Goal: Task Accomplishment & Management: Complete application form

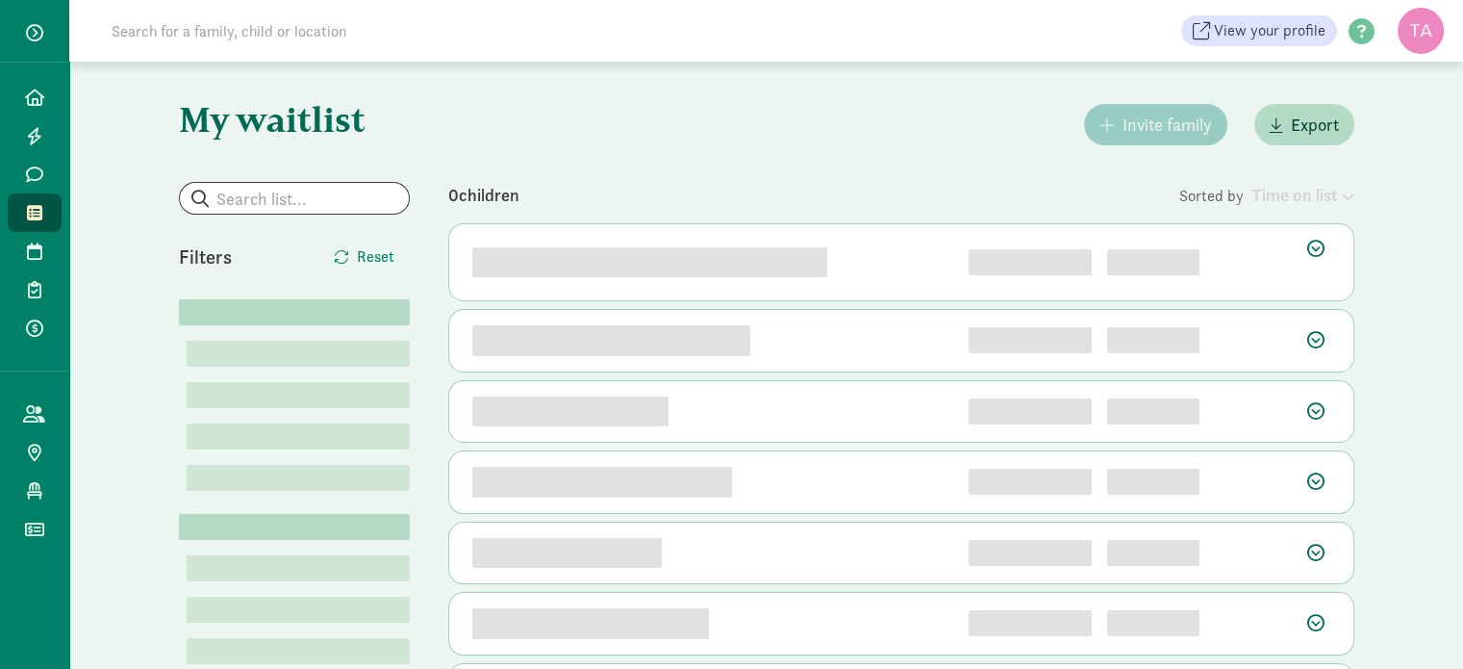
click at [215, 21] on input at bounding box center [370, 31] width 540 height 38
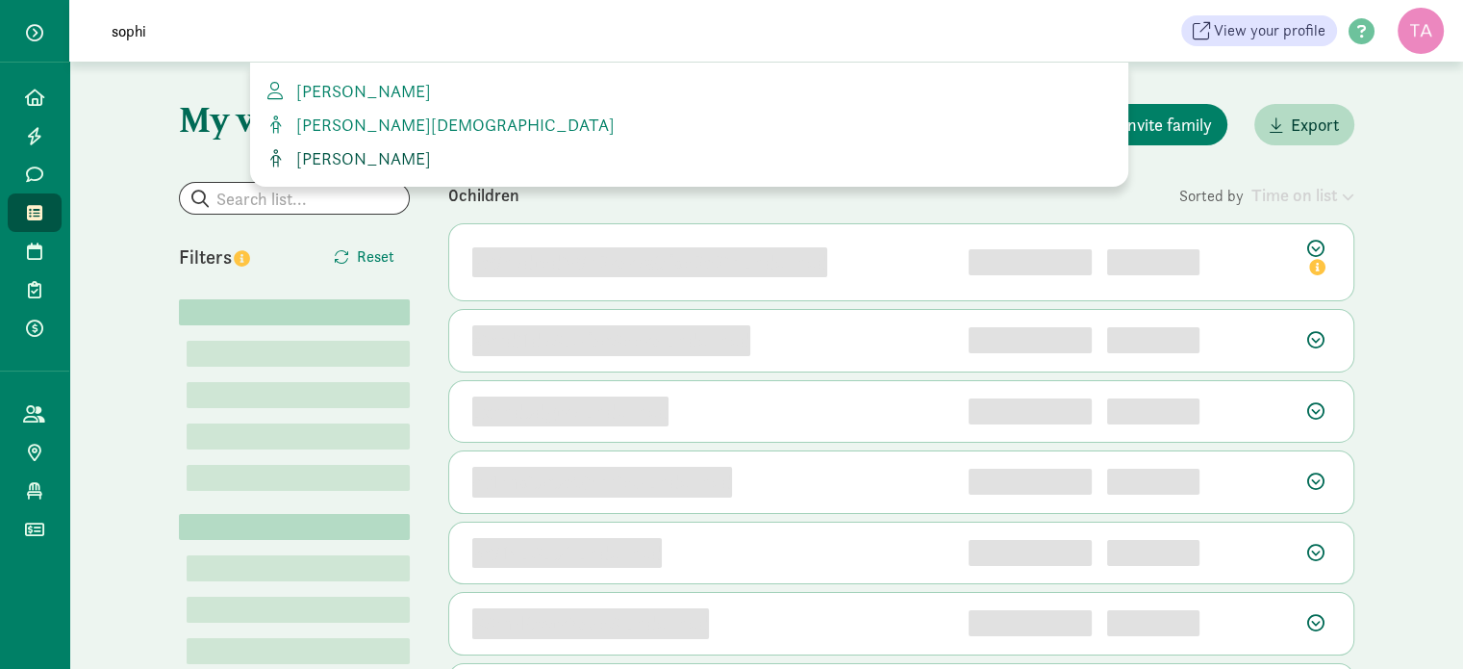
type input "sophi"
click at [315, 156] on span "[PERSON_NAME]" at bounding box center [360, 158] width 142 height 22
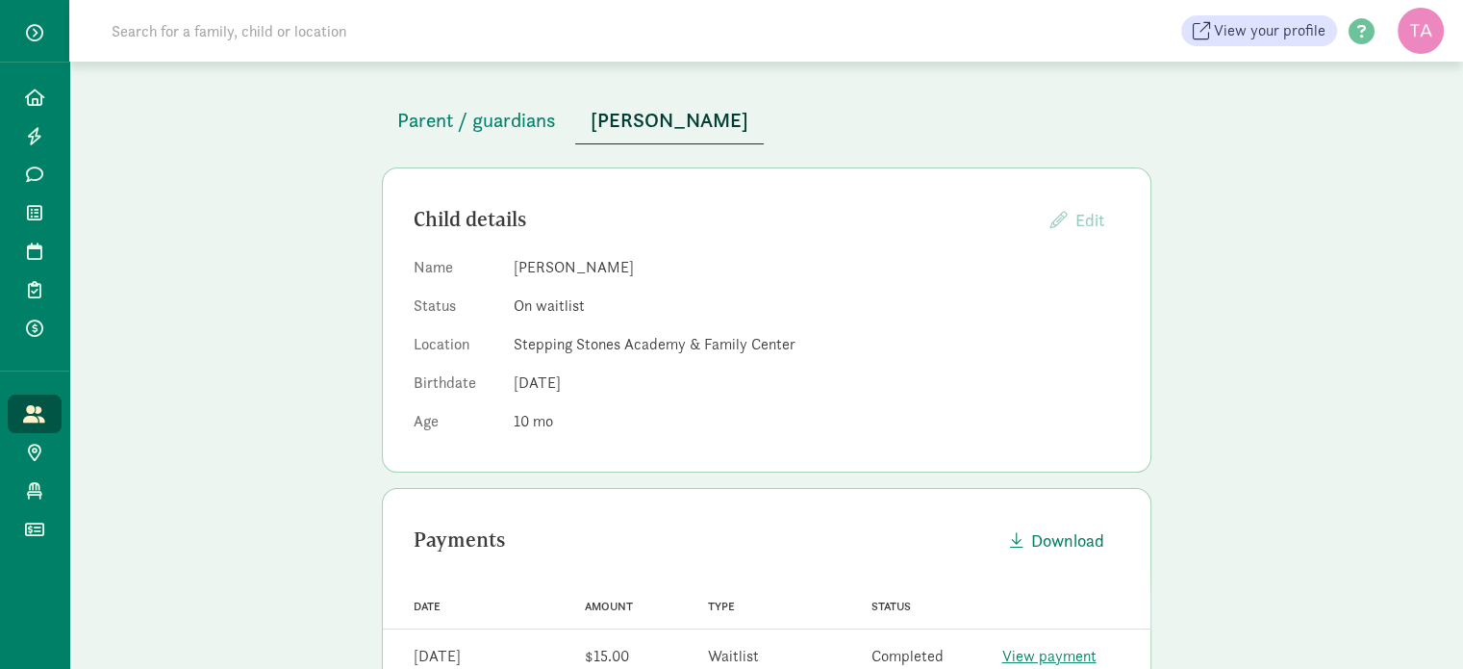
scroll to position [92, 0]
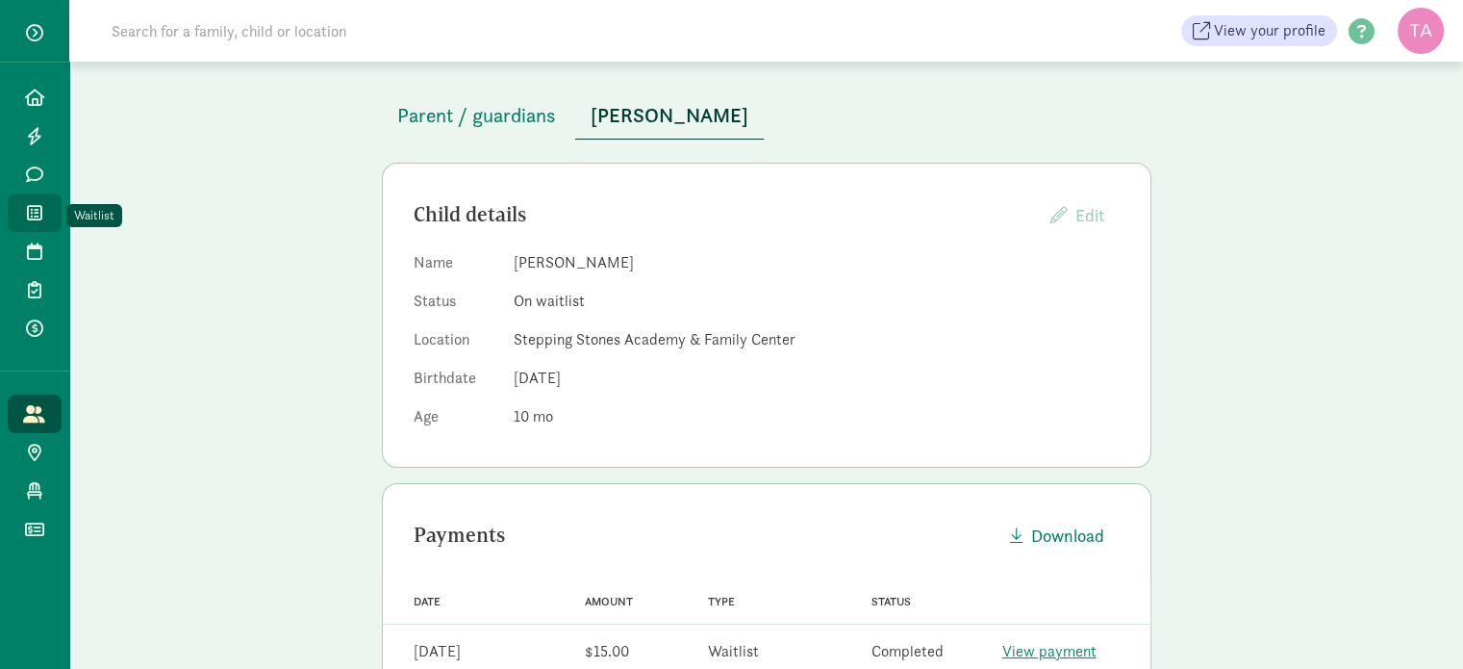
click at [42, 222] on link "Waitlist" at bounding box center [35, 212] width 54 height 38
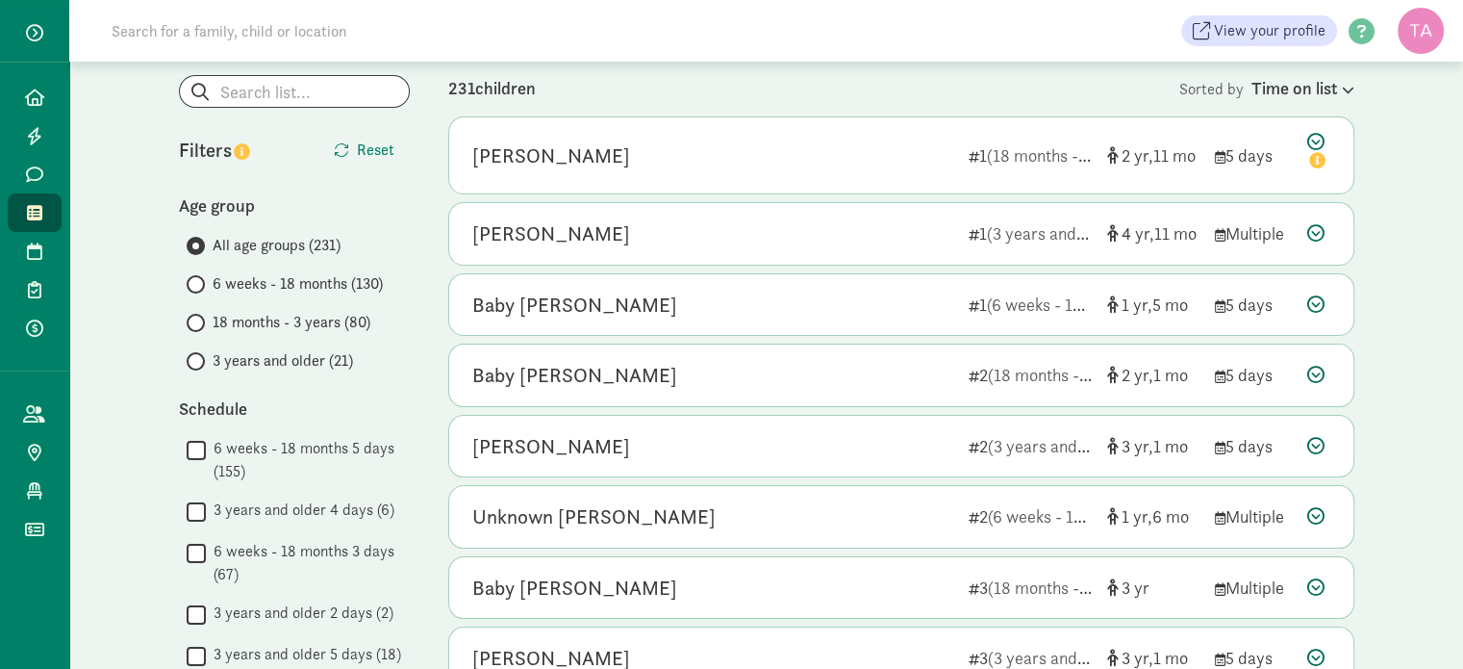
scroll to position [108, 0]
click at [196, 288] on input "6 weeks - 18 months (130)" at bounding box center [193, 283] width 13 height 13
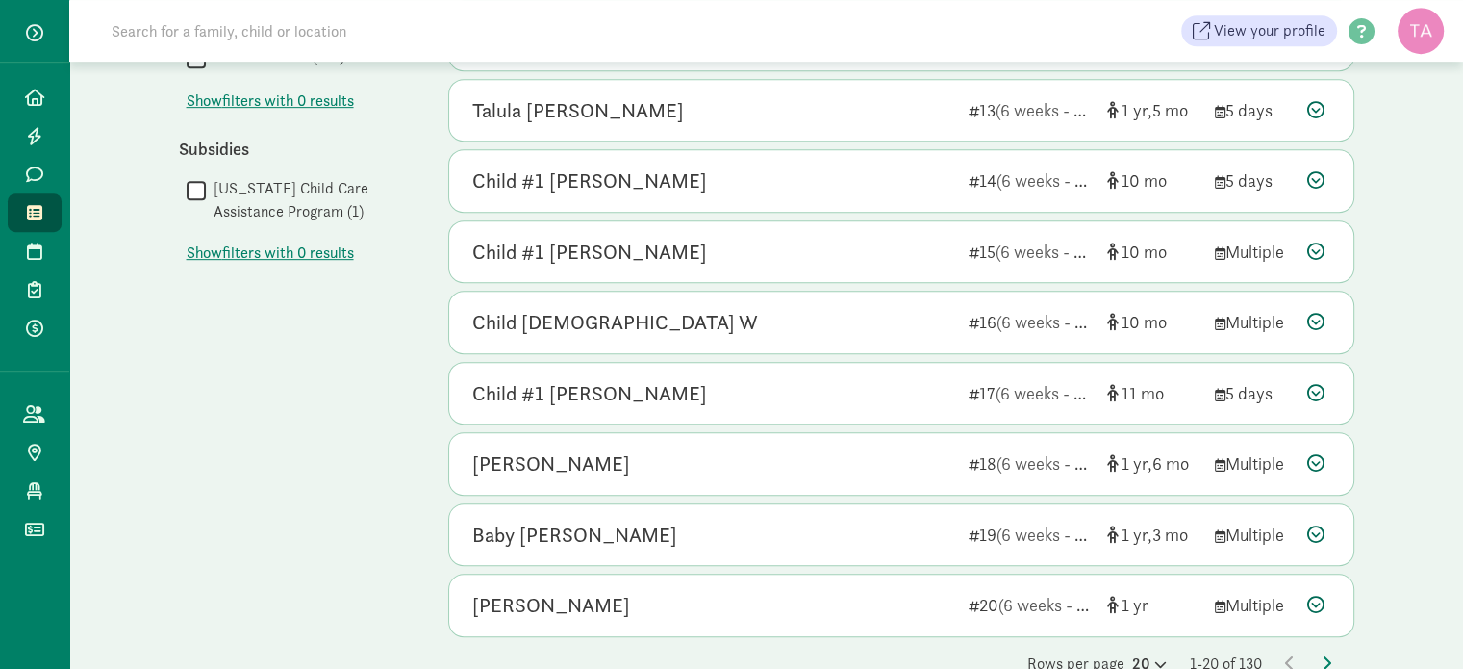
scroll to position [1046, 0]
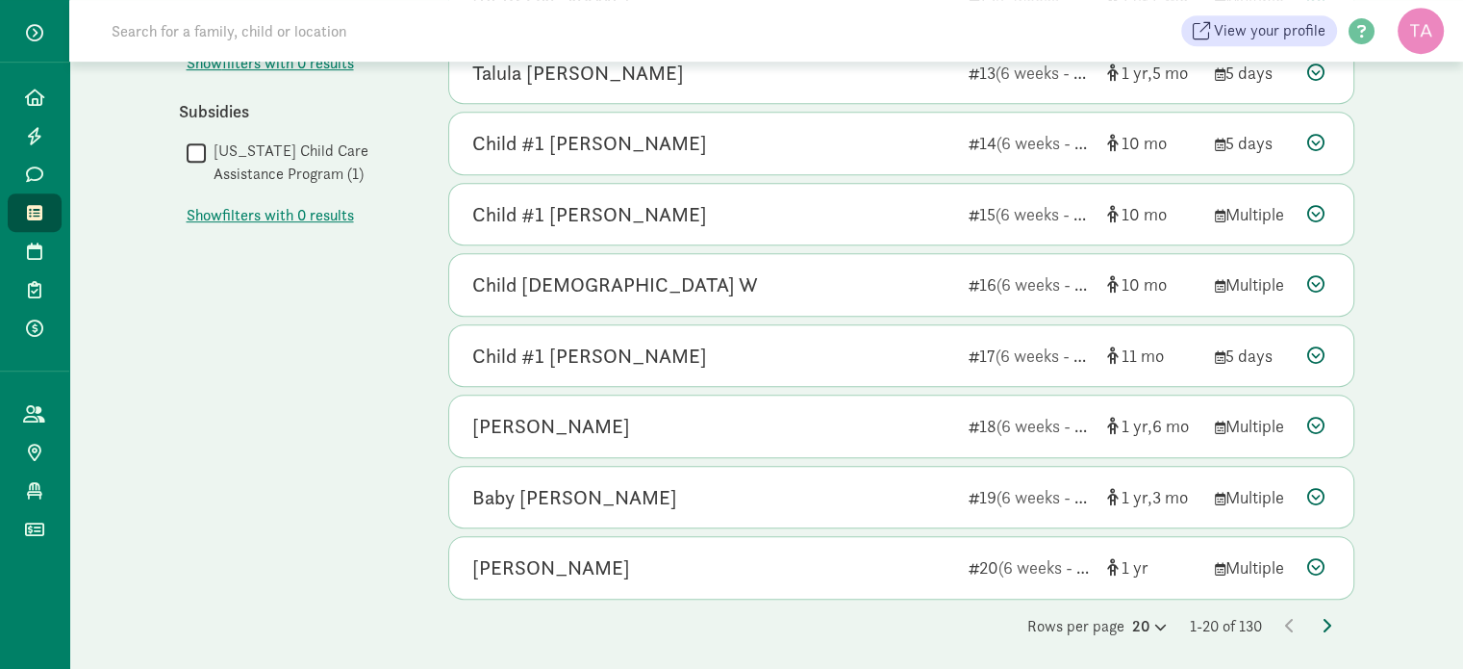
click at [1330, 618] on icon at bounding box center [1327, 625] width 10 height 15
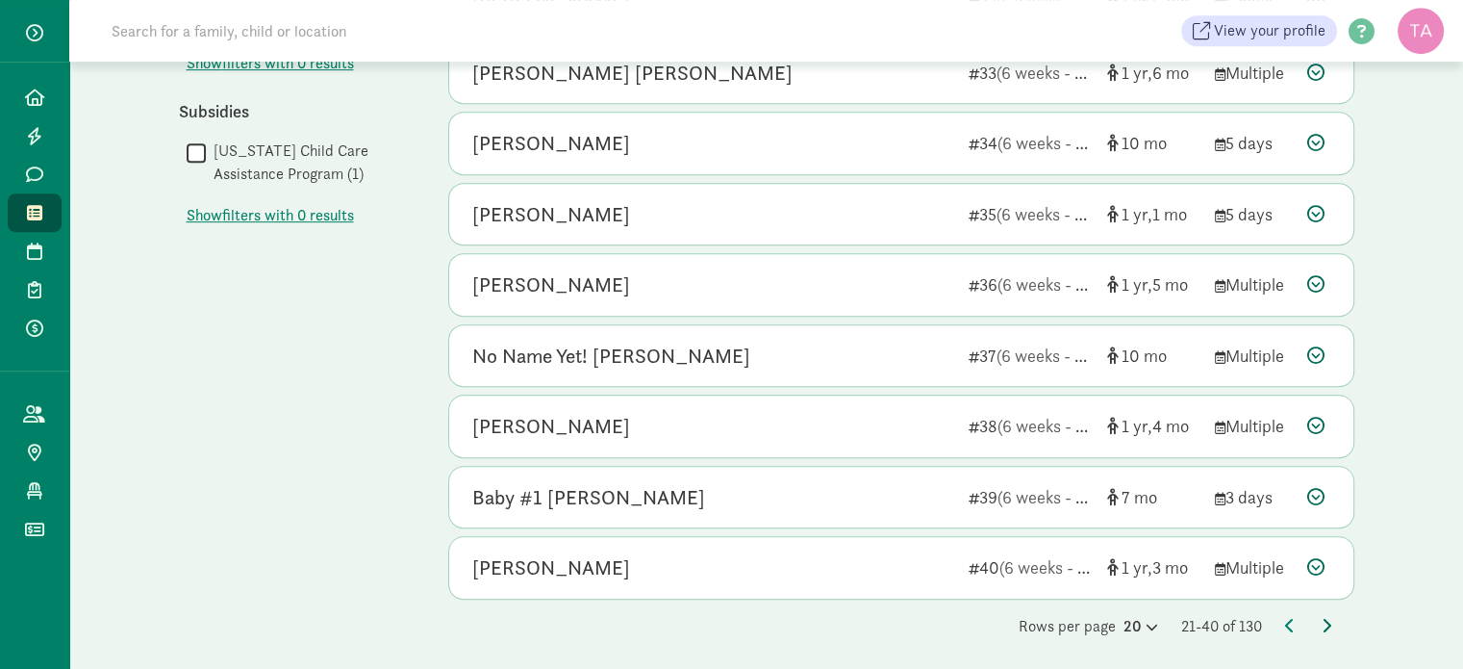
click at [1324, 618] on icon at bounding box center [1327, 625] width 10 height 15
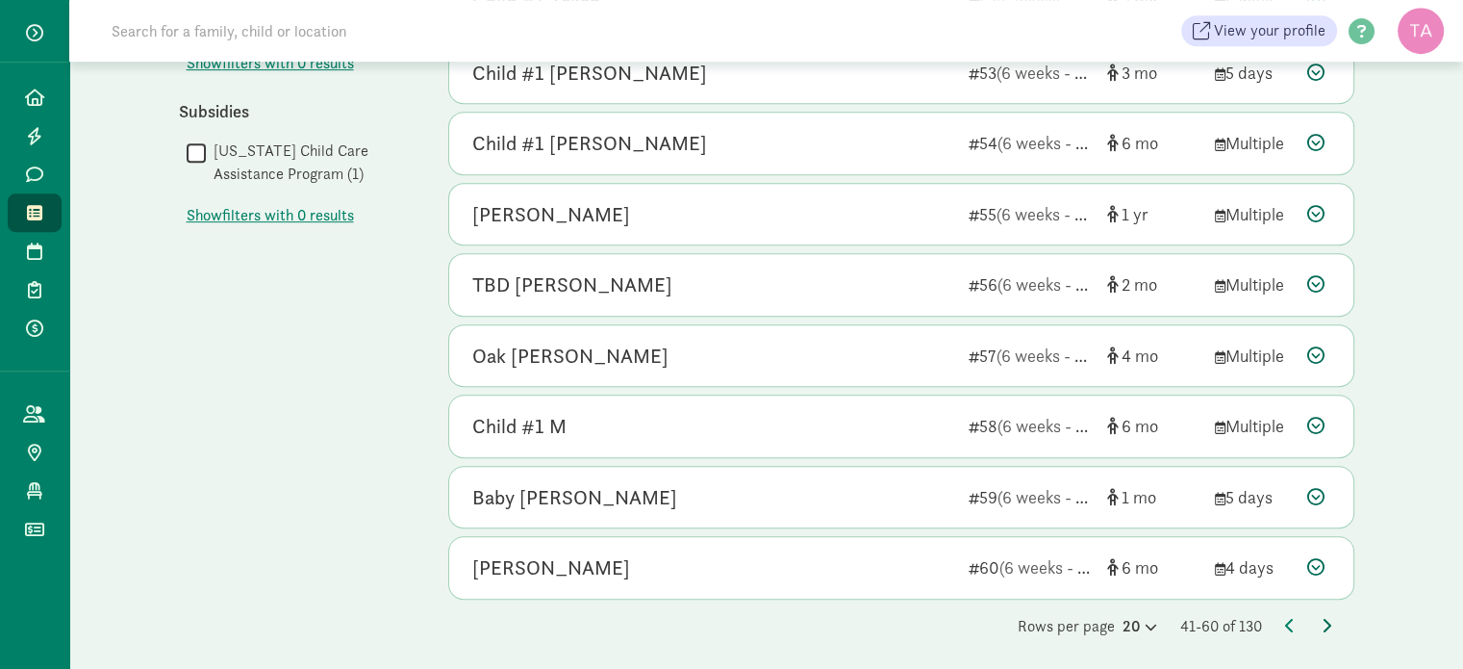
click at [1325, 618] on icon at bounding box center [1327, 625] width 10 height 15
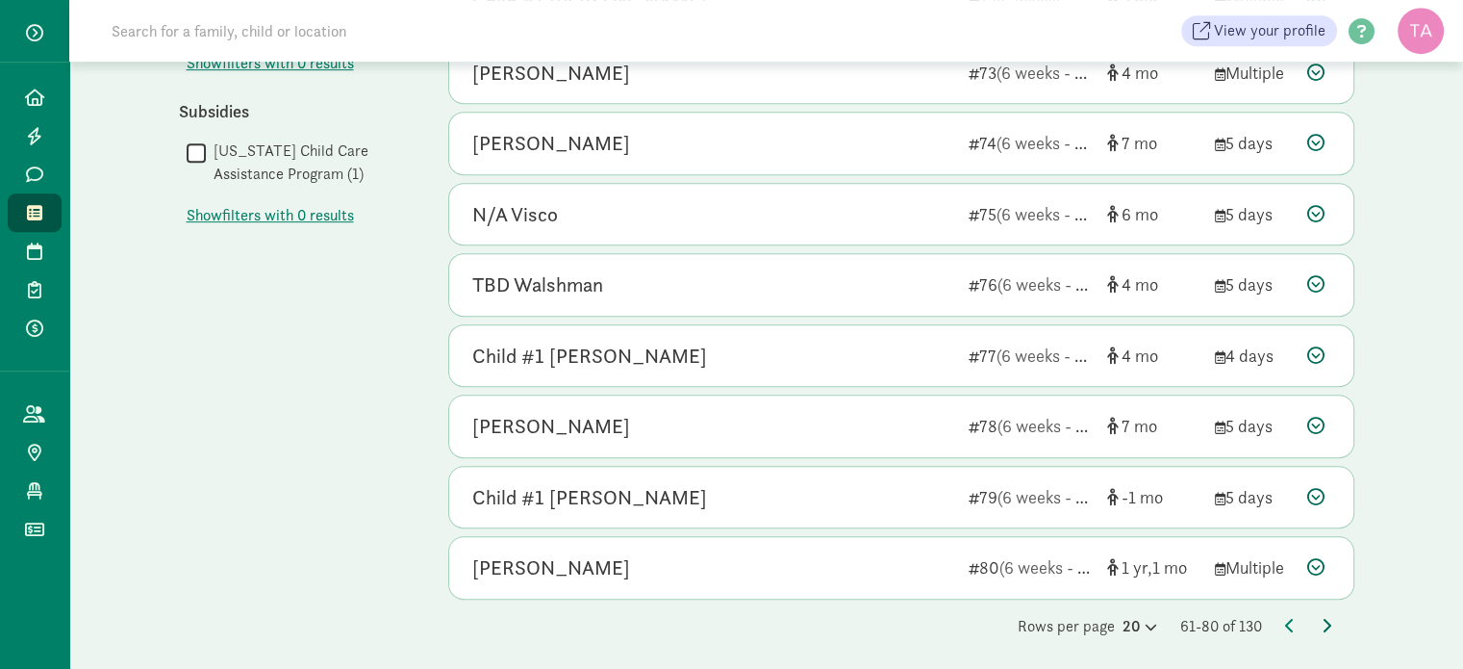
click at [1328, 618] on icon at bounding box center [1327, 625] width 10 height 15
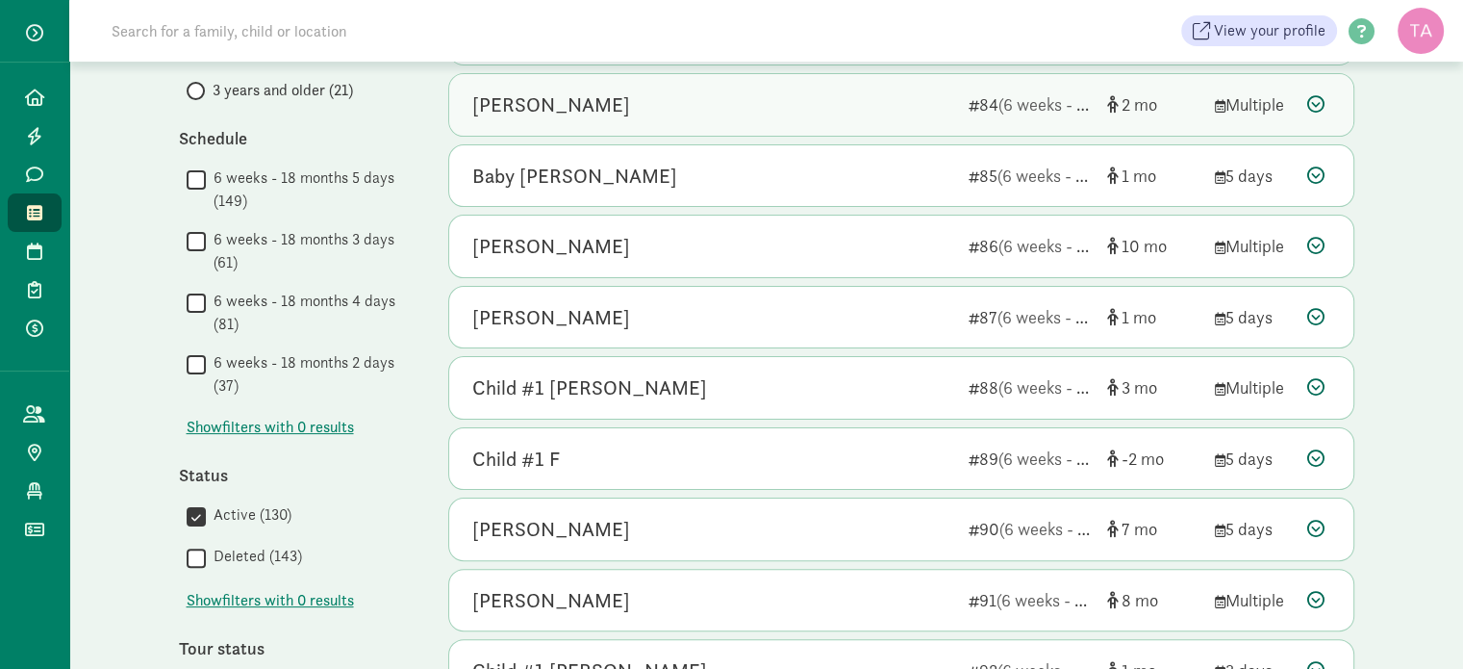
scroll to position [380, 0]
